Goal: Information Seeking & Learning: Find specific fact

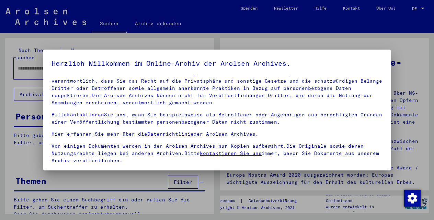
scroll to position [45, 0]
click at [55, 170] on span at bounding box center [54, 172] width 5 height 5
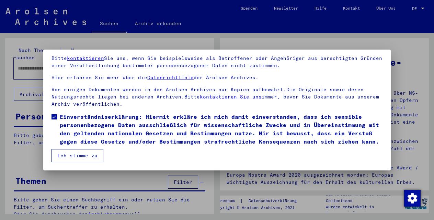
click at [85, 153] on button "Ich stimme zu" at bounding box center [78, 155] width 52 height 13
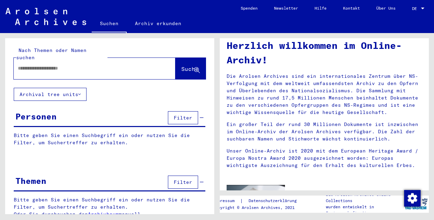
scroll to position [17, 0]
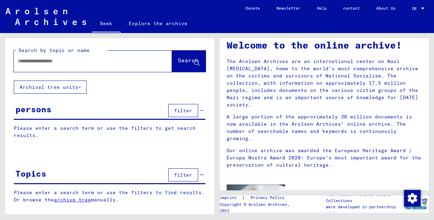
click at [135, 92] on div "Search by topic or name Search Archival tree units persons filter Please enter …" at bounding box center [109, 125] width 209 height 175
click at [97, 62] on input "text" at bounding box center [85, 60] width 134 height 7
type input "*****"
click at [180, 64] on font "Search" at bounding box center [188, 60] width 21 height 7
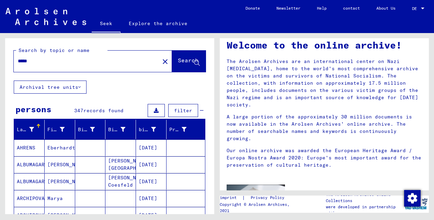
click at [185, 107] on button "filter" at bounding box center [183, 110] width 30 height 13
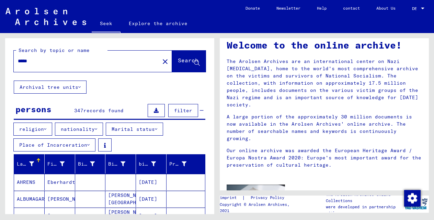
click at [82, 128] on font "nationality" at bounding box center [78, 129] width 34 height 6
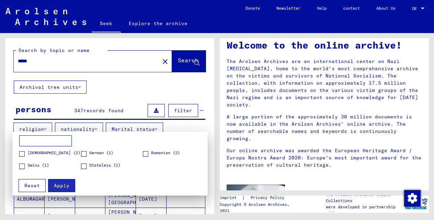
click at [198, 88] on div at bounding box center [217, 110] width 434 height 220
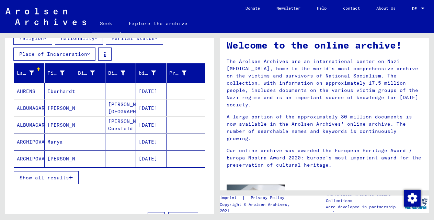
scroll to position [103, 0]
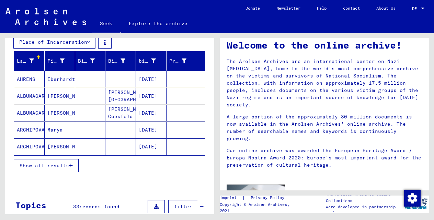
click at [59, 166] on font "Show all results" at bounding box center [44, 165] width 49 height 6
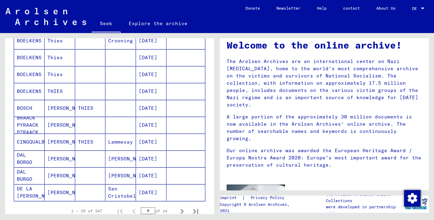
scroll to position [424, 0]
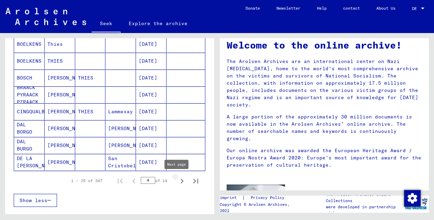
click at [177, 180] on icon "Next page" at bounding box center [182, 181] width 10 height 10
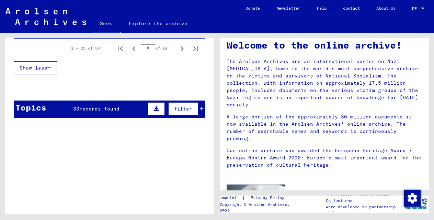
scroll to position [558, 0]
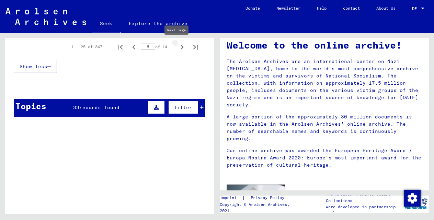
click at [181, 46] on icon "Next page" at bounding box center [182, 47] width 3 height 5
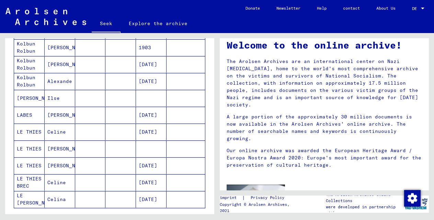
scroll to position [442, 0]
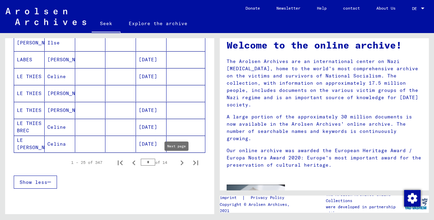
click at [177, 165] on icon "Next page" at bounding box center [182, 163] width 10 height 10
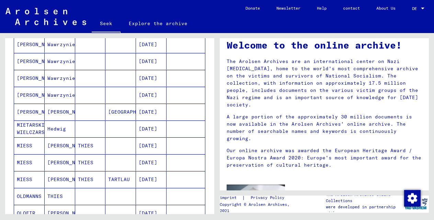
scroll to position [450, 0]
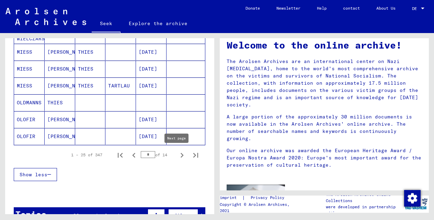
click at [179, 155] on icon "Next page" at bounding box center [182, 155] width 10 height 10
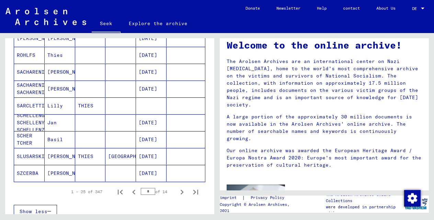
scroll to position [476, 0]
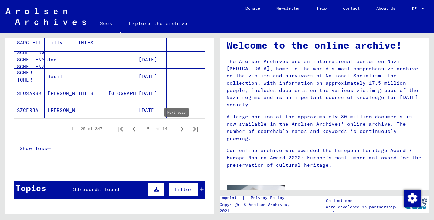
click at [177, 130] on icon "Next page" at bounding box center [182, 129] width 10 height 10
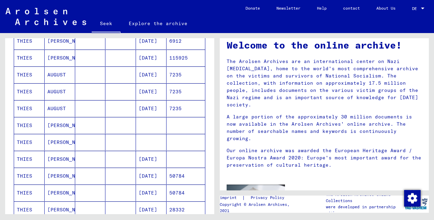
scroll to position [173, 0]
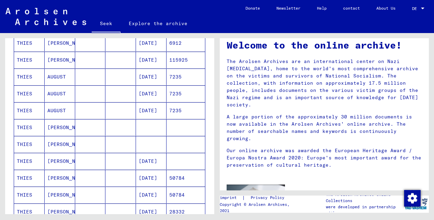
click at [49, 145] on font "[PERSON_NAME]" at bounding box center [67, 144] width 40 height 6
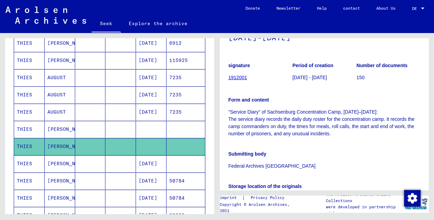
scroll to position [68, 0]
click at [35, 128] on mat-cell "THIES" at bounding box center [29, 129] width 31 height 17
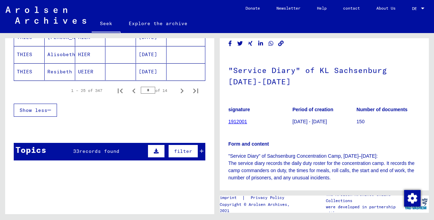
scroll to position [525, 0]
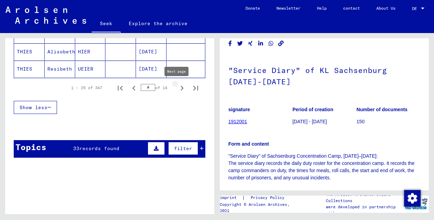
click at [178, 86] on icon "Next page" at bounding box center [182, 88] width 10 height 10
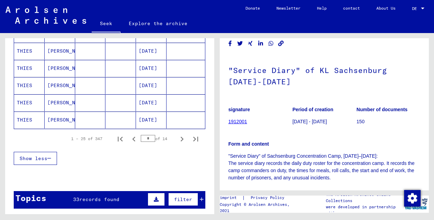
scroll to position [487, 0]
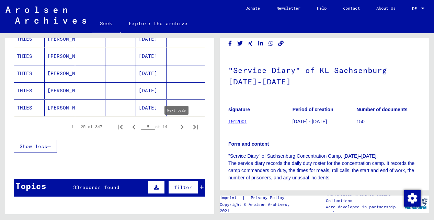
click at [177, 128] on icon "Next page" at bounding box center [182, 127] width 10 height 10
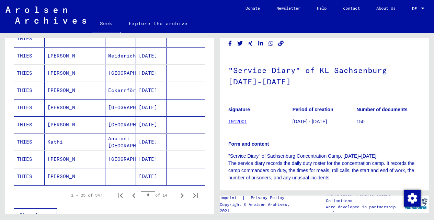
scroll to position [410, 0]
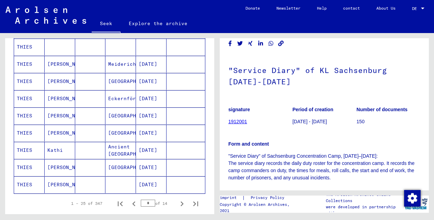
click at [34, 101] on mat-cell "THIES" at bounding box center [29, 98] width 31 height 17
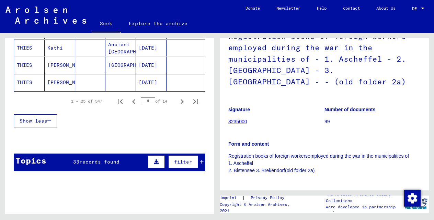
scroll to position [513, 0]
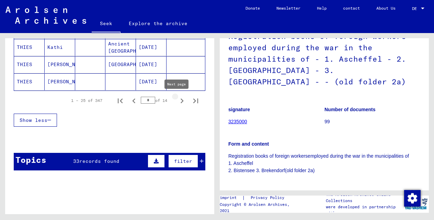
click at [177, 100] on icon "Next page" at bounding box center [182, 101] width 10 height 10
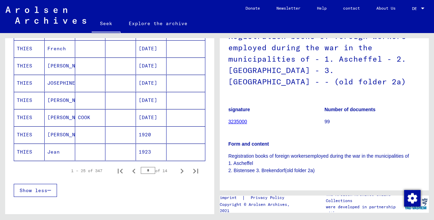
scroll to position [443, 0]
click at [177, 170] on icon "Next page" at bounding box center [182, 171] width 10 height 10
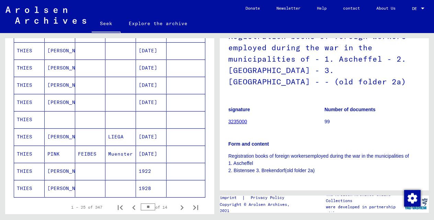
scroll to position [474, 0]
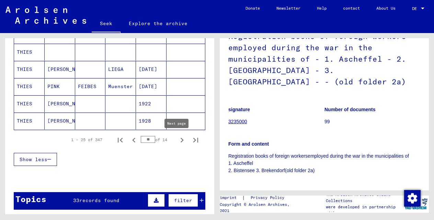
click at [181, 141] on icon "Next page" at bounding box center [182, 139] width 3 height 5
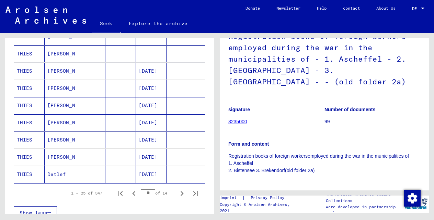
scroll to position [449, 0]
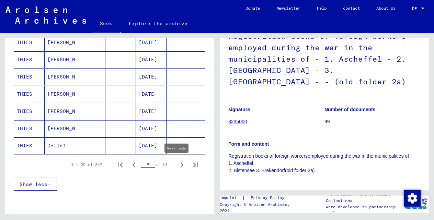
click at [177, 164] on icon "Next page" at bounding box center [182, 165] width 10 height 10
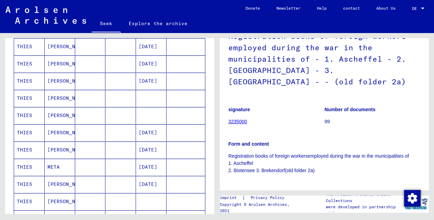
scroll to position [416, 0]
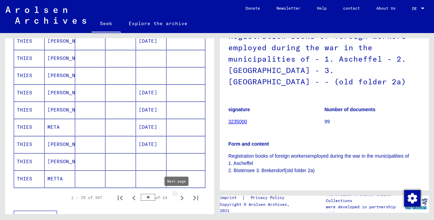
click at [177, 196] on icon "Next page" at bounding box center [182, 198] width 10 height 10
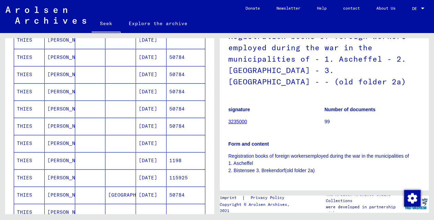
scroll to position [443, 0]
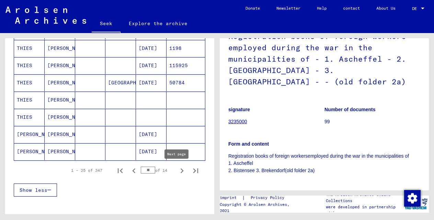
click at [179, 173] on icon "Next page" at bounding box center [182, 171] width 10 height 10
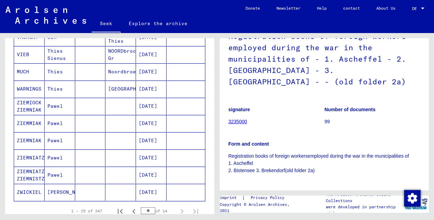
scroll to position [411, 0]
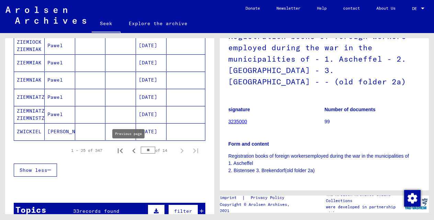
click at [132, 152] on icon "Previous page" at bounding box center [133, 150] width 3 height 5
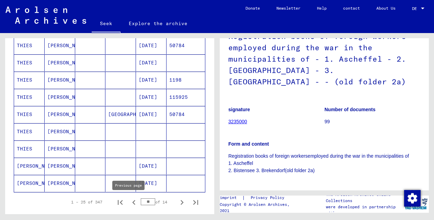
click at [131, 205] on icon "Previous page" at bounding box center [134, 202] width 10 height 10
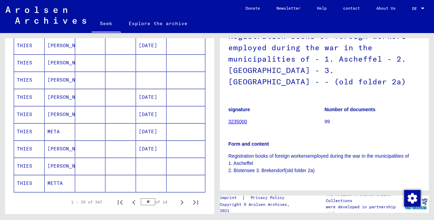
click at [129, 202] on icon "Previous page" at bounding box center [134, 202] width 10 height 10
click at [132, 202] on icon "Previous page" at bounding box center [133, 202] width 3 height 5
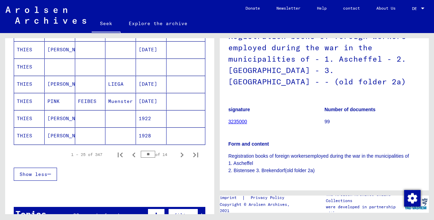
scroll to position [474, 0]
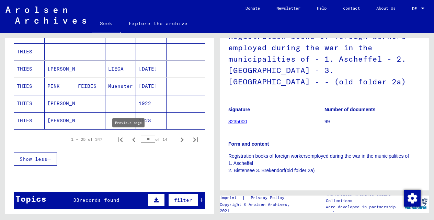
click at [129, 141] on icon "Previous page" at bounding box center [134, 140] width 10 height 10
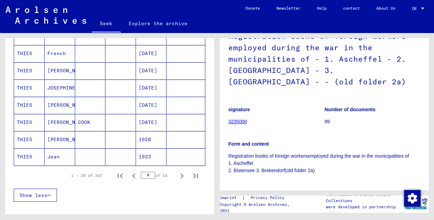
scroll to position [462, 0]
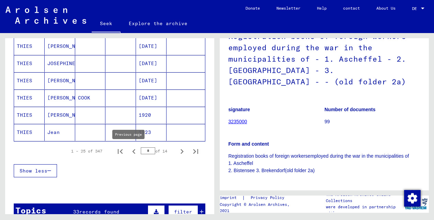
click at [129, 153] on icon "Previous page" at bounding box center [134, 151] width 10 height 10
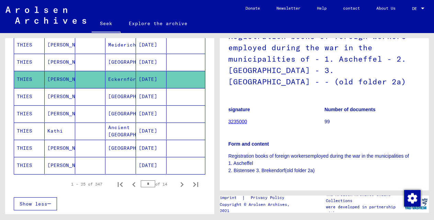
scroll to position [433, 0]
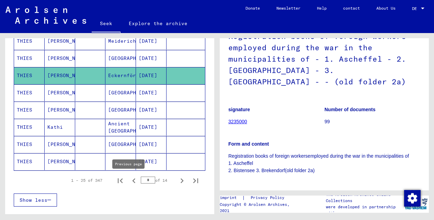
click at [130, 181] on icon "Previous page" at bounding box center [134, 181] width 10 height 10
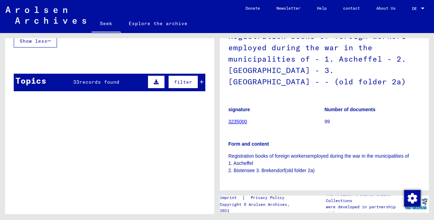
scroll to position [535, 0]
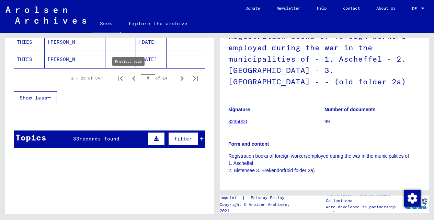
click at [129, 80] on icon "Previous page" at bounding box center [134, 79] width 10 height 10
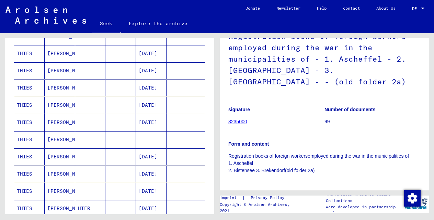
scroll to position [496, 0]
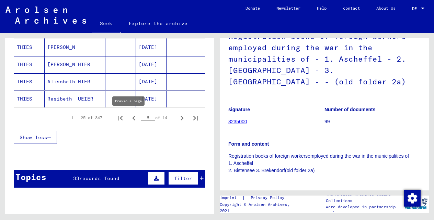
click at [129, 120] on icon "Previous page" at bounding box center [134, 118] width 10 height 10
type input "*"
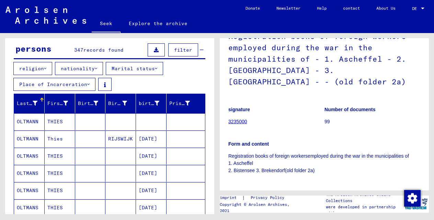
scroll to position [0, 0]
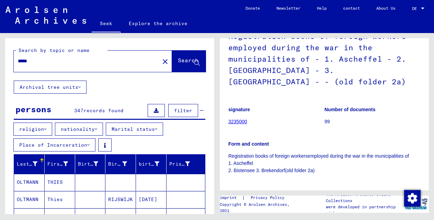
click at [161, 62] on mat-icon "close" at bounding box center [165, 61] width 8 height 8
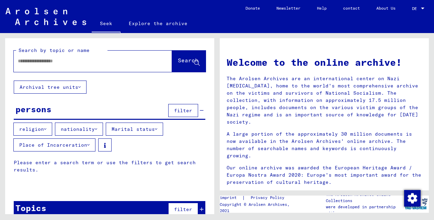
click at [104, 63] on input "text" at bounding box center [85, 60] width 134 height 7
type input "******"
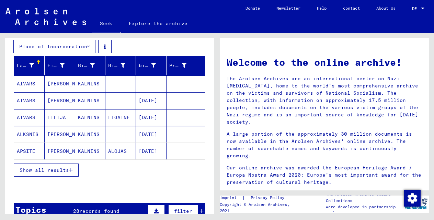
scroll to position [99, 0]
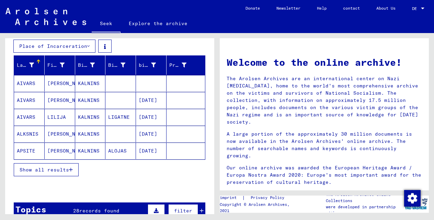
click at [44, 173] on button "Show all results" at bounding box center [46, 169] width 65 height 13
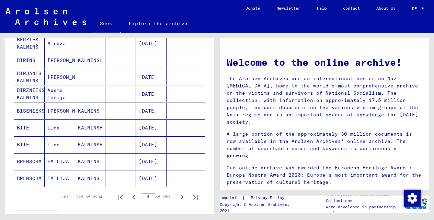
scroll to position [409, 0]
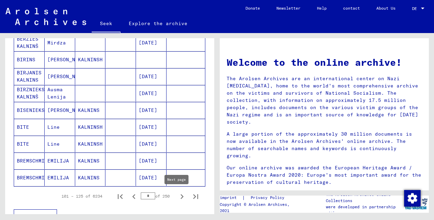
click at [177, 197] on icon "Next page" at bounding box center [182, 196] width 10 height 10
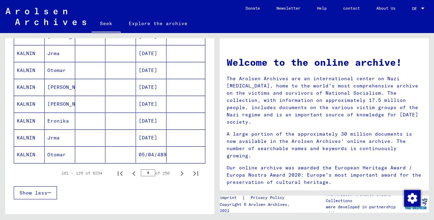
scroll to position [509, 0]
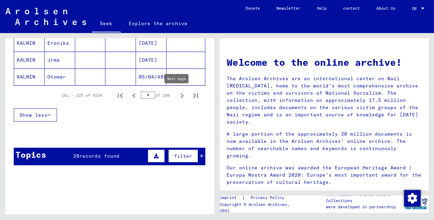
click at [177, 95] on icon "Next page" at bounding box center [182, 96] width 10 height 10
type input "*"
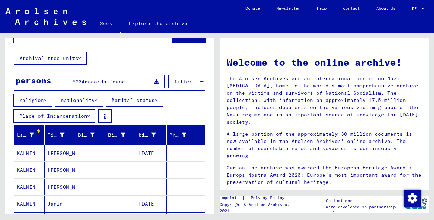
scroll to position [35, 0]
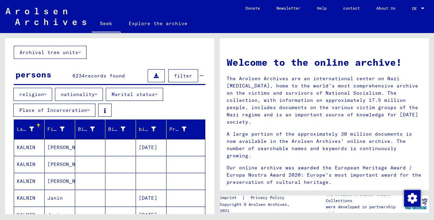
click at [87, 111] on icon at bounding box center [88, 110] width 2 height 5
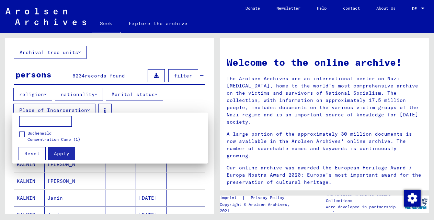
click at [151, 107] on div at bounding box center [217, 110] width 434 height 220
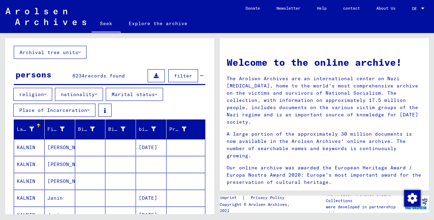
click at [91, 92] on font "nationality" at bounding box center [78, 94] width 34 height 6
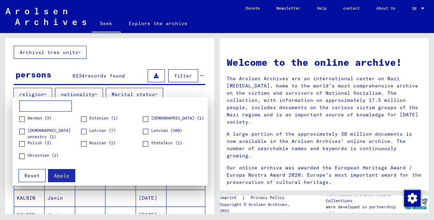
click at [85, 131] on span at bounding box center [83, 131] width 5 height 5
click at [82, 143] on span at bounding box center [83, 143] width 5 height 5
click at [145, 118] on span at bounding box center [145, 118] width 5 height 5
click at [145, 131] on span at bounding box center [145, 131] width 5 height 5
drag, startPoint x: 64, startPoint y: 176, endPoint x: 110, endPoint y: 158, distance: 49.1
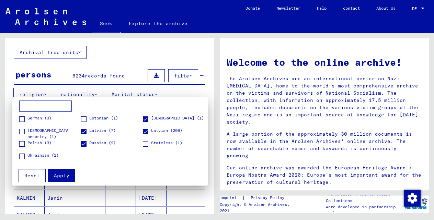
click at [64, 176] on font "Apply" at bounding box center [61, 175] width 15 height 6
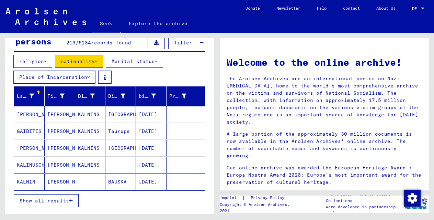
scroll to position [78, 0]
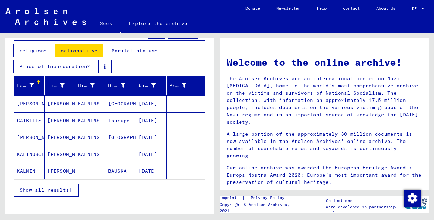
click at [52, 188] on font "Show all results" at bounding box center [44, 190] width 49 height 6
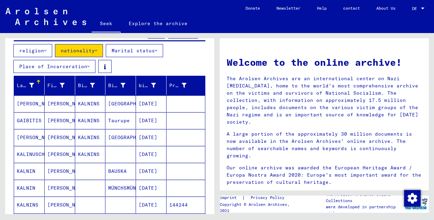
click at [58, 136] on font "[PERSON_NAME]" at bounding box center [67, 137] width 40 height 6
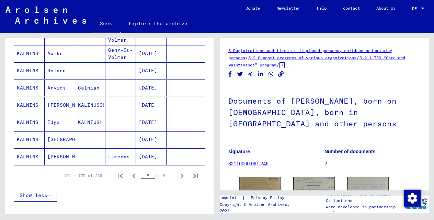
scroll to position [449, 0]
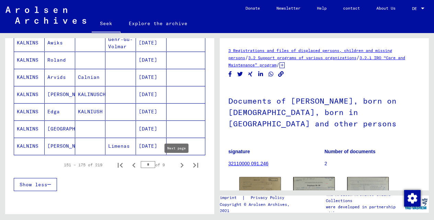
click at [181, 166] on icon "Next page" at bounding box center [182, 165] width 3 height 5
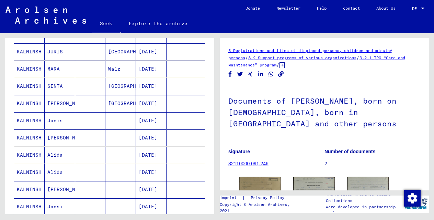
scroll to position [505, 0]
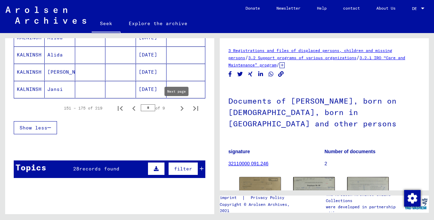
drag, startPoint x: 176, startPoint y: 107, endPoint x: 173, endPoint y: 111, distance: 5.9
click at [177, 107] on icon "Next page" at bounding box center [182, 108] width 10 height 10
type input "*"
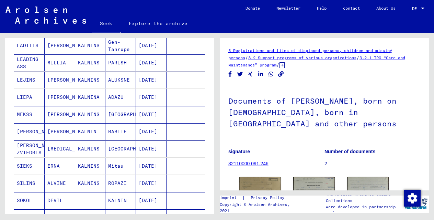
scroll to position [255, 0]
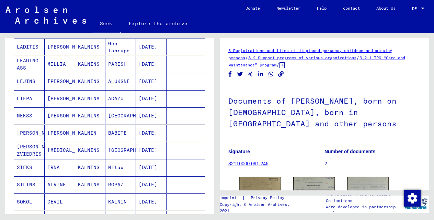
click at [60, 99] on font "[PERSON_NAME]" at bounding box center [67, 98] width 40 height 6
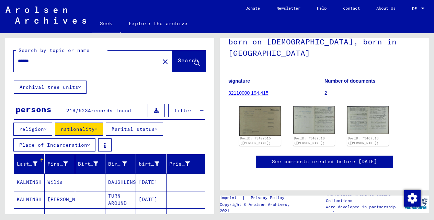
click at [161, 62] on mat-icon "close" at bounding box center [165, 61] width 8 height 8
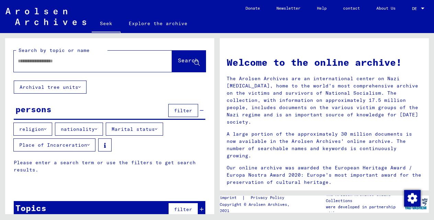
click at [85, 60] on input "text" at bounding box center [85, 60] width 134 height 7
type input "*******"
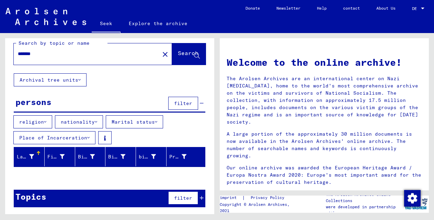
scroll to position [8, 0]
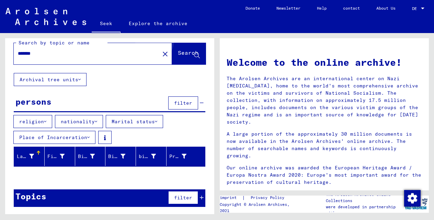
click at [178, 50] on font "Search" at bounding box center [188, 52] width 21 height 7
